Goal: Information Seeking & Learning: Learn about a topic

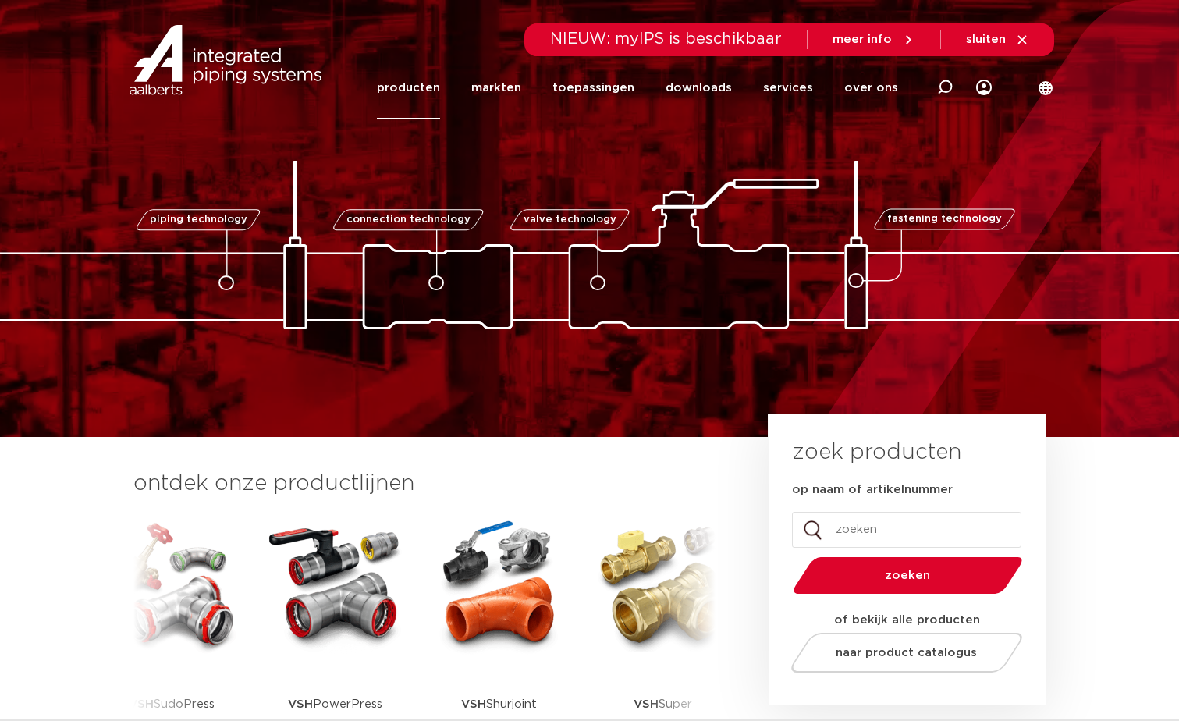
click at [413, 87] on link "producten" at bounding box center [408, 87] width 63 height 63
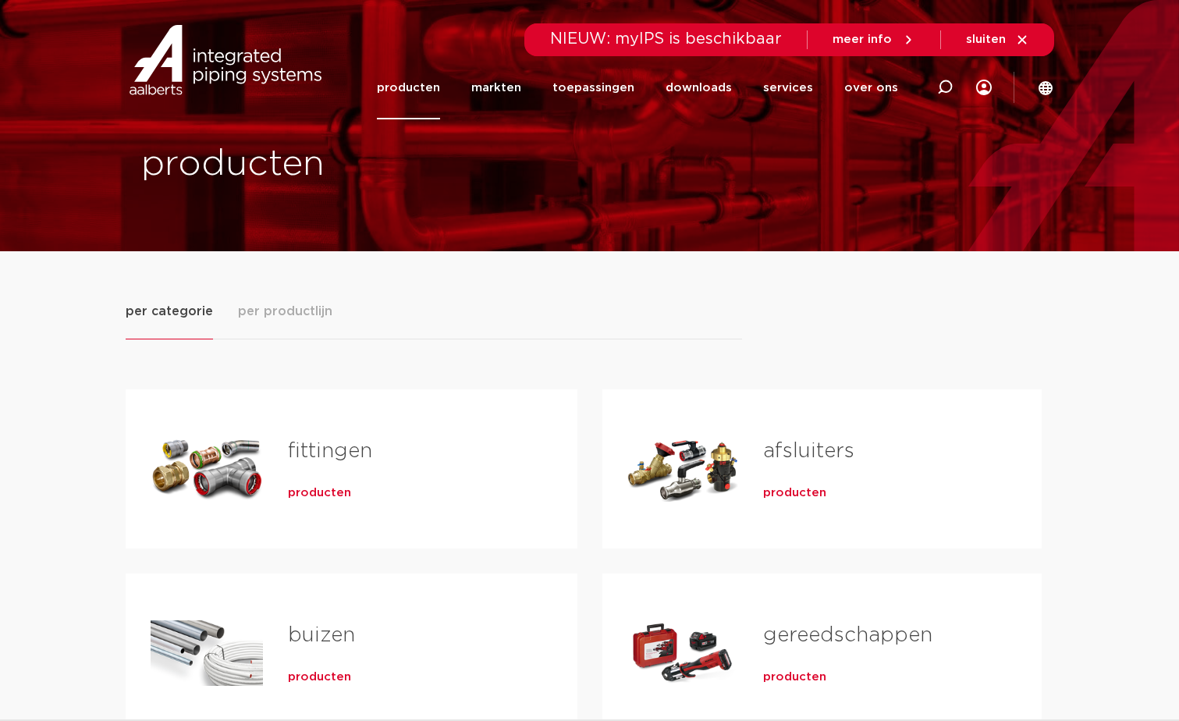
click at [325, 494] on span "producten" at bounding box center [319, 493] width 63 height 16
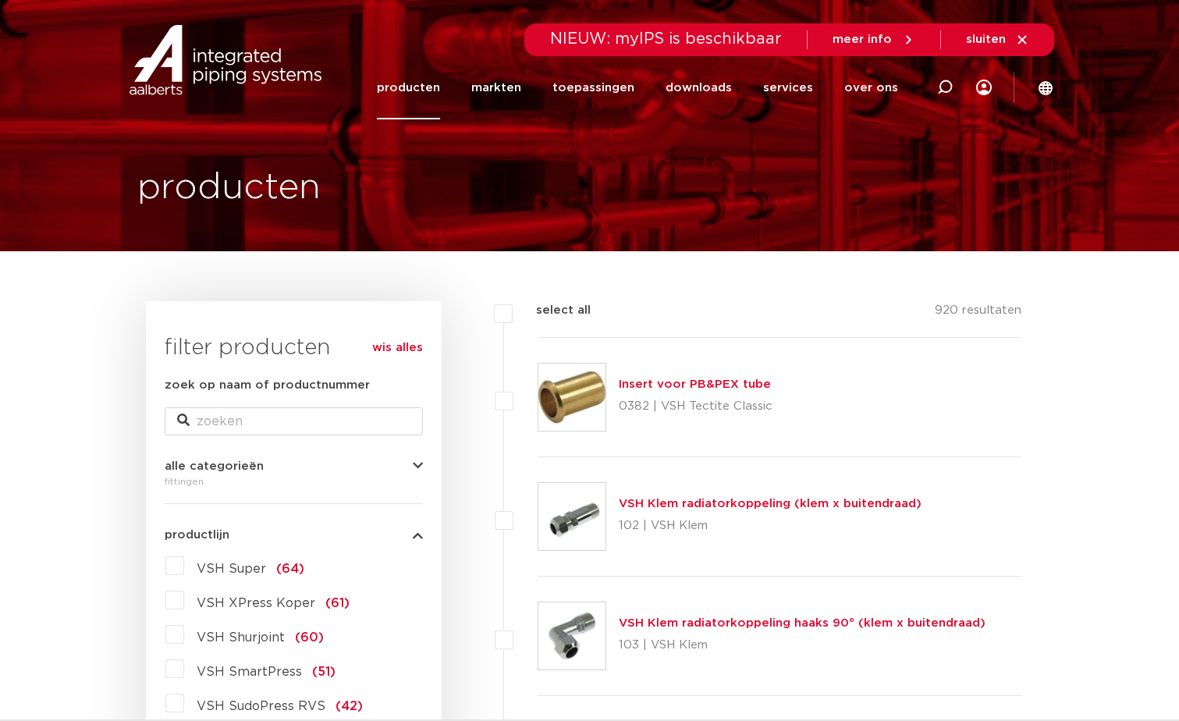
click at [184, 598] on label "VSH XPress Koper (61)" at bounding box center [266, 599] width 165 height 25
click at [0, 0] on input "VSH XPress Koper (61)" at bounding box center [0, 0] width 0 height 0
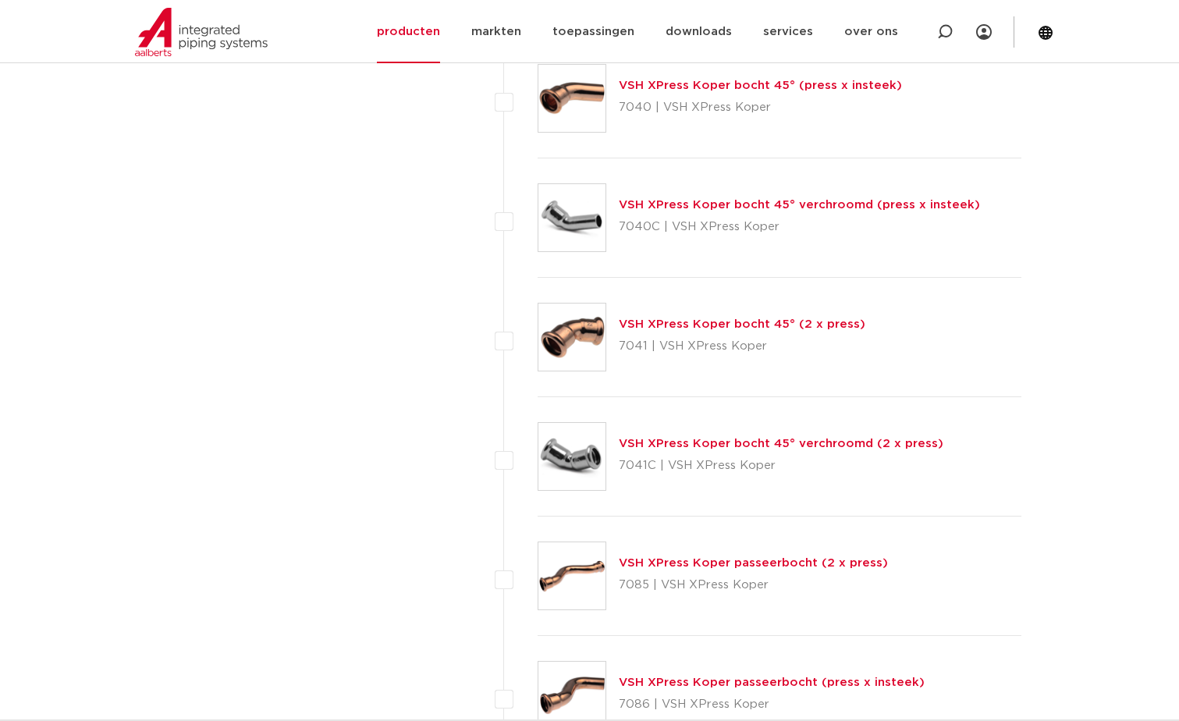
scroll to position [4160, 0]
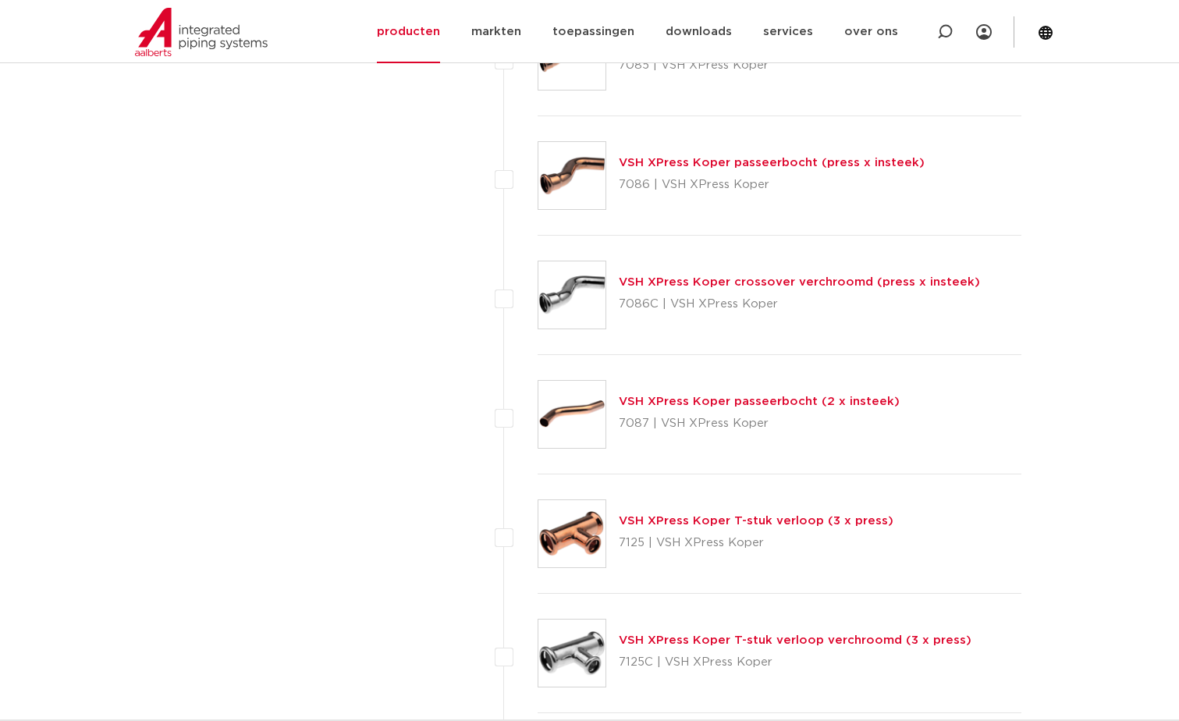
click at [737, 523] on link "VSH XPress Koper T-stuk verloop (3 x press)" at bounding box center [756, 521] width 275 height 12
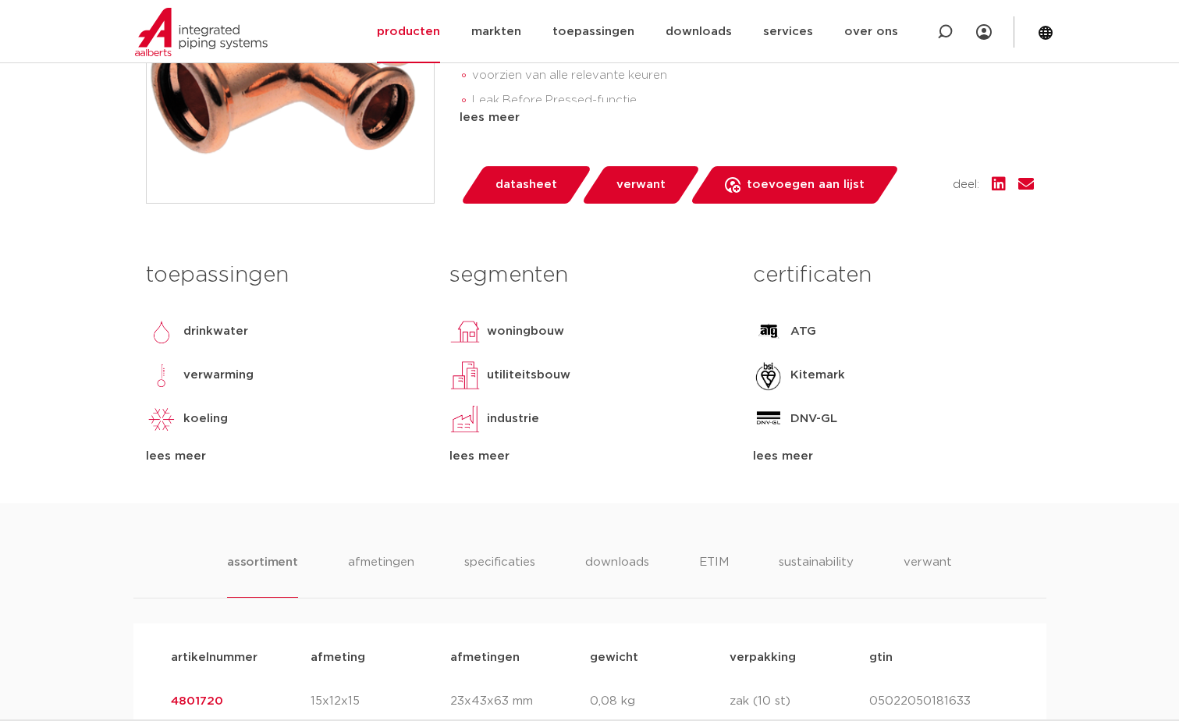
scroll to position [1040, 0]
